Goal: Task Accomplishment & Management: Complete application form

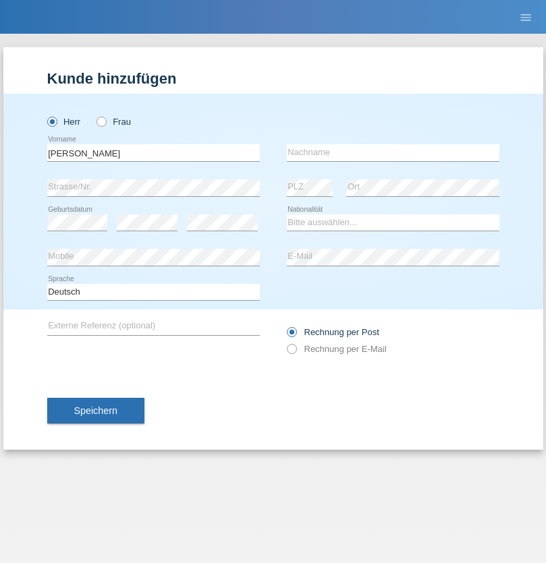
type input "[PERSON_NAME]"
click at [393, 152] on input "text" at bounding box center [393, 152] width 213 height 17
type input "[PERSON_NAME]"
select select "PT"
select select "C"
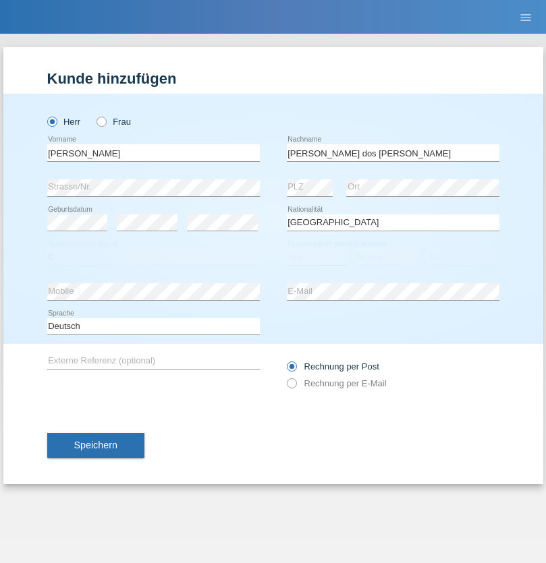
select select "13"
select select "08"
select select "2013"
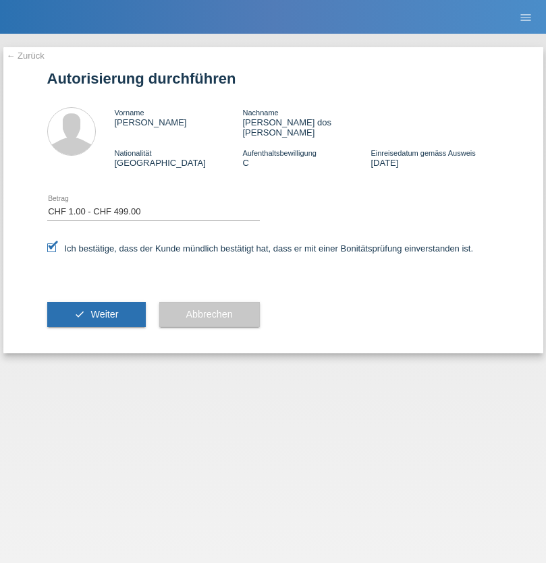
select select "1"
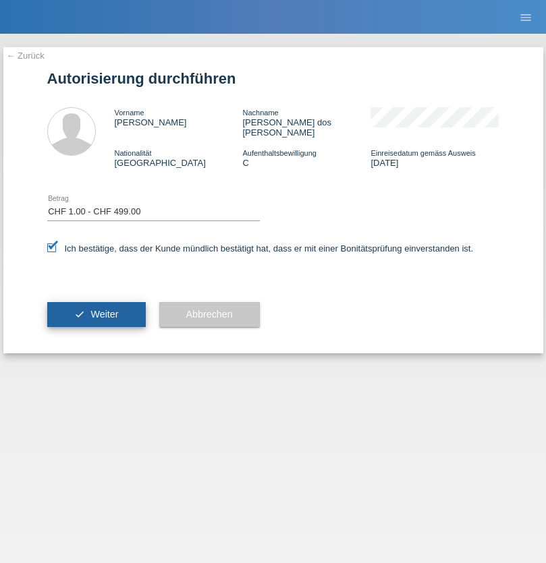
click at [96, 309] on span "Weiter" at bounding box center [104, 314] width 28 height 11
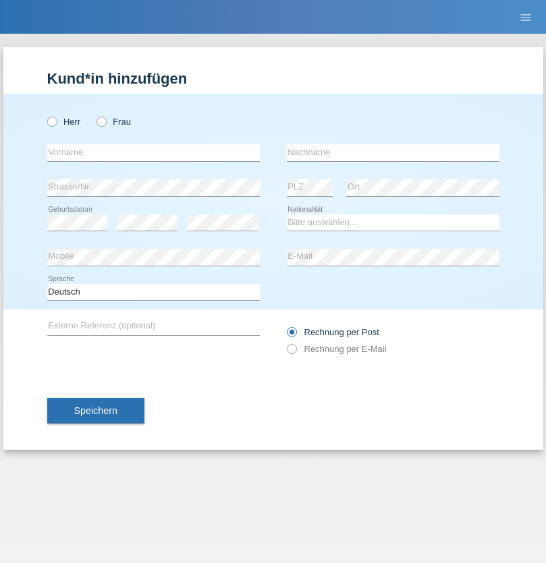
radio input "true"
click at [153, 152] on input "text" at bounding box center [153, 152] width 213 height 17
type input "Marco Paulo"
click at [393, 152] on input "text" at bounding box center [393, 152] width 213 height 17
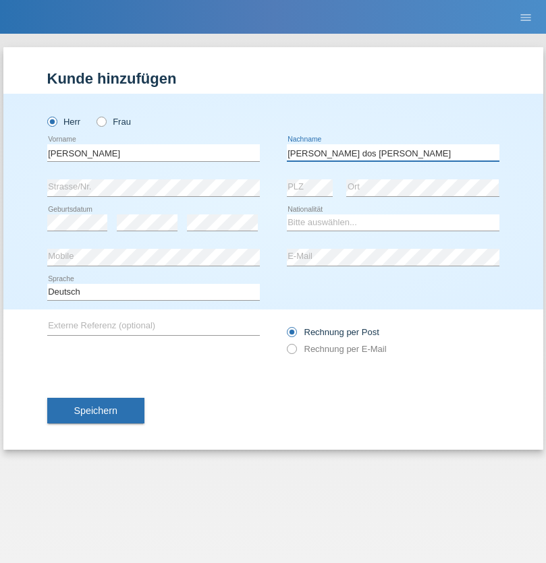
type input "Rodrigues dos Santos"
select select "PT"
select select "C"
select select "01"
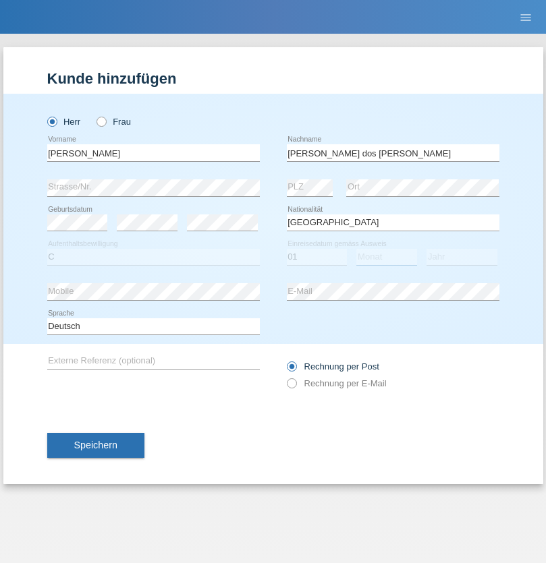
select select "10"
select select "2012"
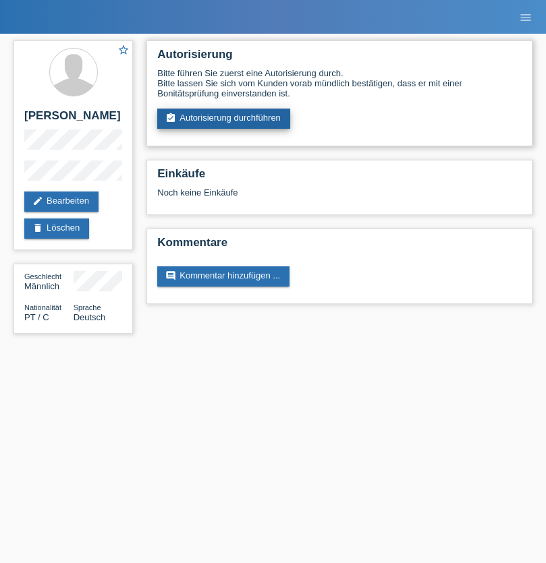
click at [224, 119] on link "assignment_turned_in Autorisierung durchführen" at bounding box center [223, 119] width 133 height 20
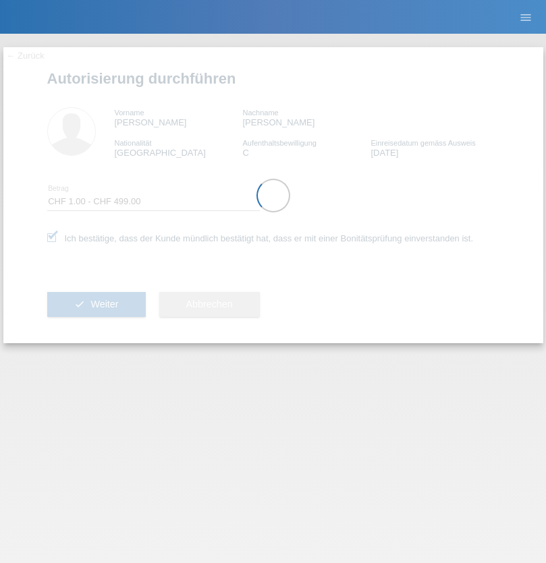
select select "1"
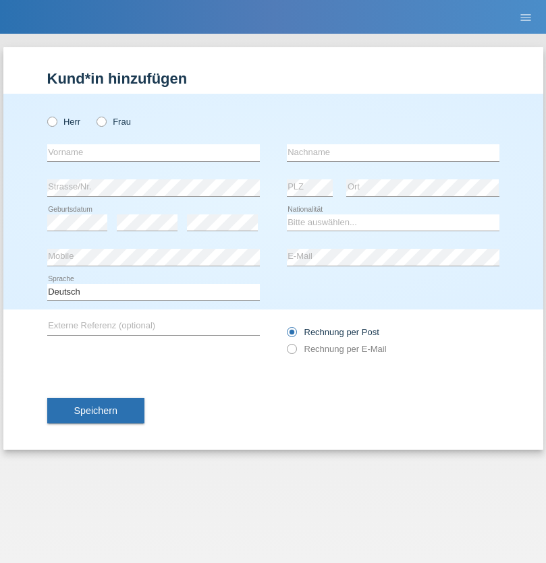
radio input "true"
click at [153, 152] on input "text" at bounding box center [153, 152] width 213 height 17
type input "[PERSON_NAME]"
click at [393, 152] on input "text" at bounding box center [393, 152] width 213 height 17
type input "Kohler"
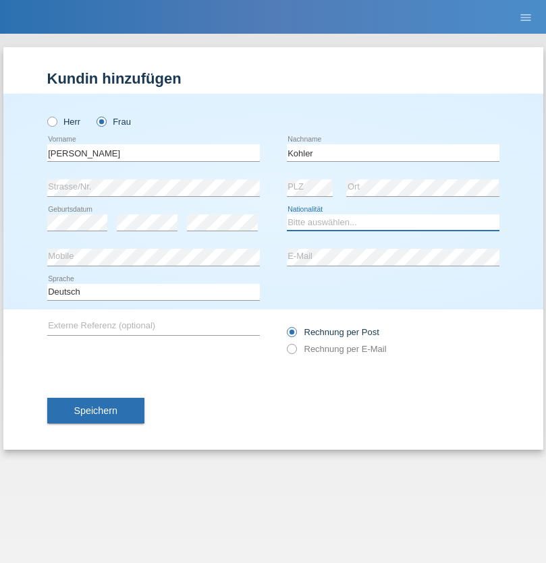
select select "CH"
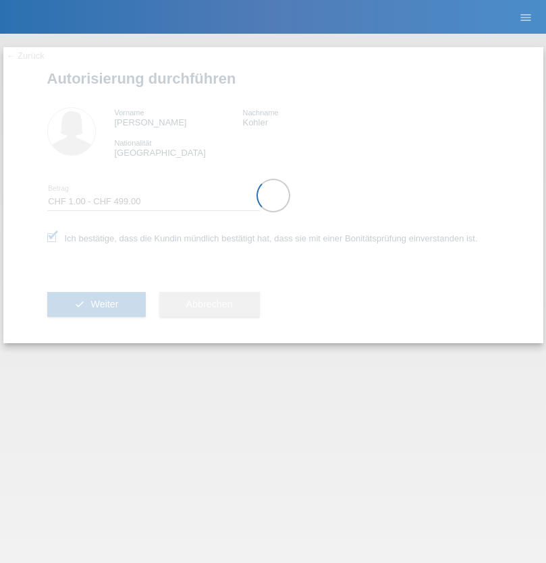
select select "1"
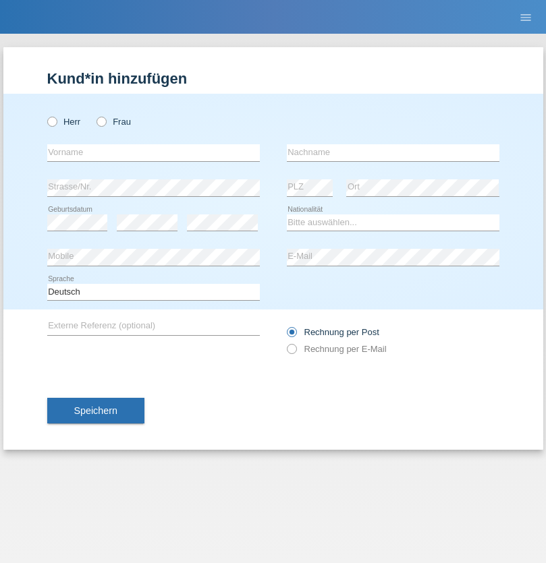
radio input "true"
click at [153, 152] on input "text" at bounding box center [153, 152] width 213 height 17
type input "[PERSON_NAME] [PERSON_NAME]"
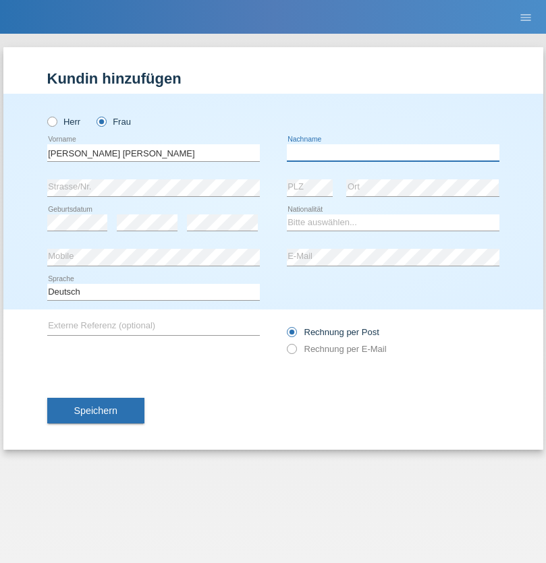
click at [393, 152] on input "text" at bounding box center [393, 152] width 213 height 17
type input "[PERSON_NAME]"
select select "PT"
select select "C"
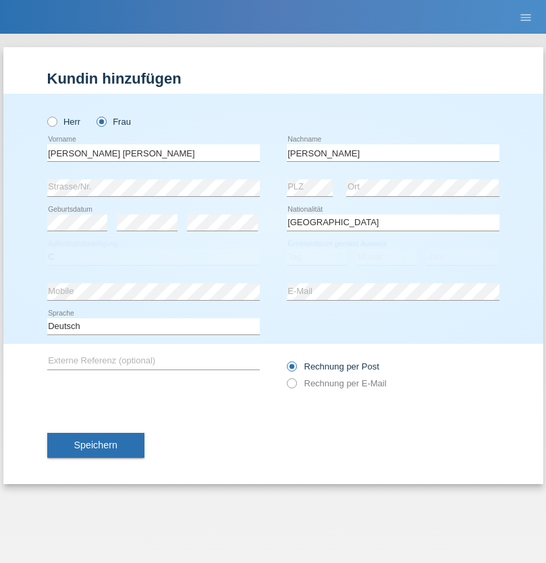
select select "13"
select select "08"
select select "2013"
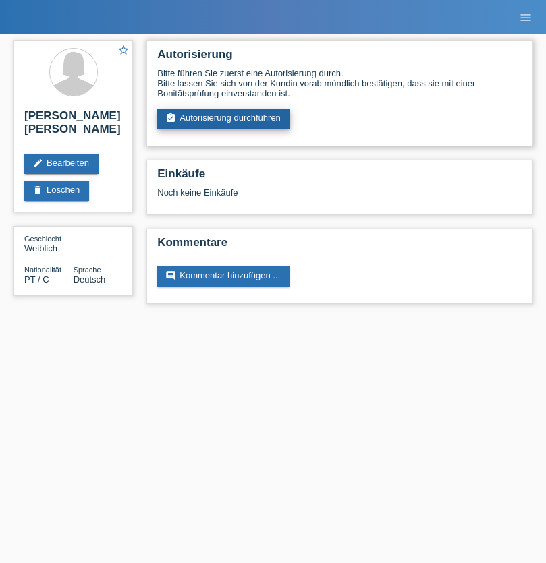
click at [224, 119] on link "assignment_turned_in Autorisierung durchführen" at bounding box center [223, 119] width 133 height 20
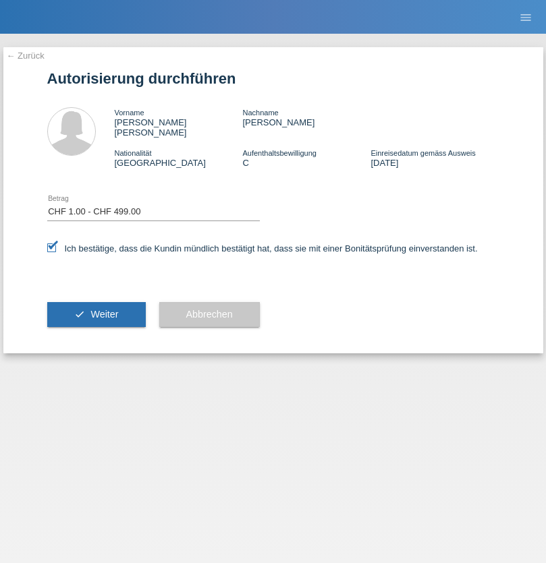
select select "1"
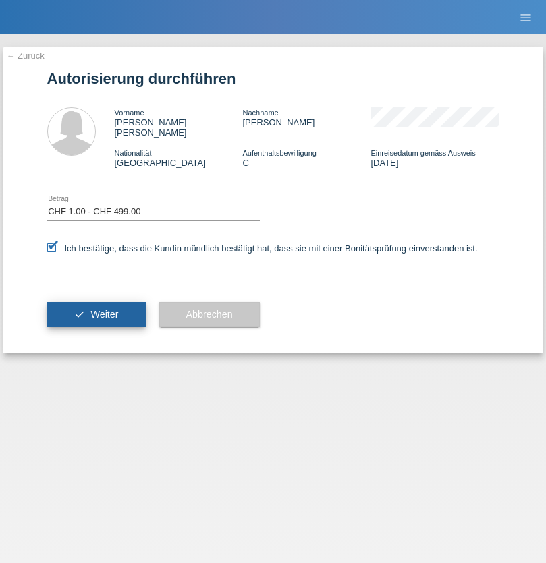
click at [96, 309] on span "Weiter" at bounding box center [104, 314] width 28 height 11
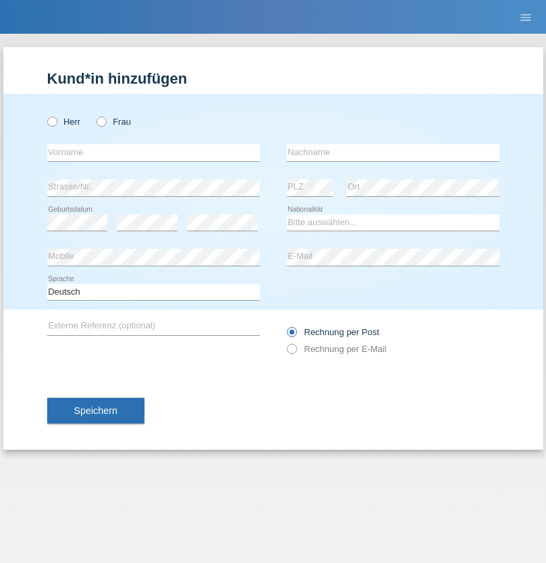
radio input "true"
click at [153, 152] on input "text" at bounding box center [153, 152] width 213 height 17
type input "Tiago"
click at [393, 152] on input "text" at bounding box center [393, 152] width 213 height 17
type input "Costa"
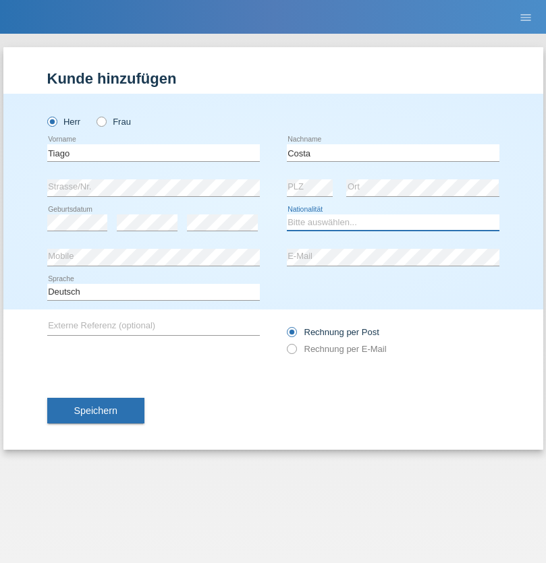
select select "CH"
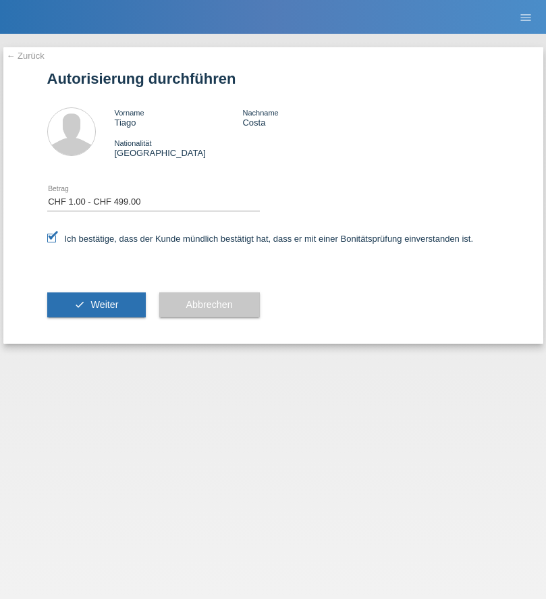
select select "1"
click at [96, 304] on span "Weiter" at bounding box center [104, 304] width 28 height 11
